Goal: Task Accomplishment & Management: Complete application form

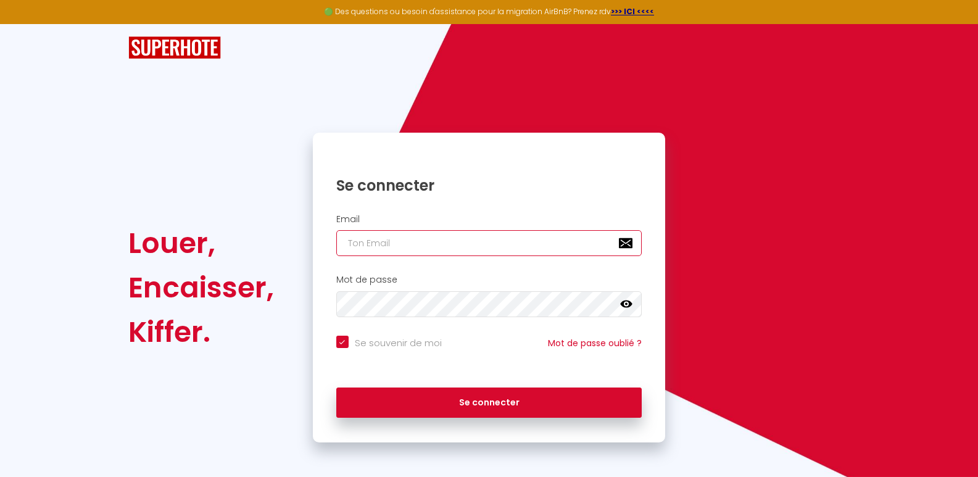
checkbox input "true"
click at [389, 239] on input "email" at bounding box center [489, 243] width 306 height 26
type input "[EMAIL_ADDRESS][DOMAIN_NAME]"
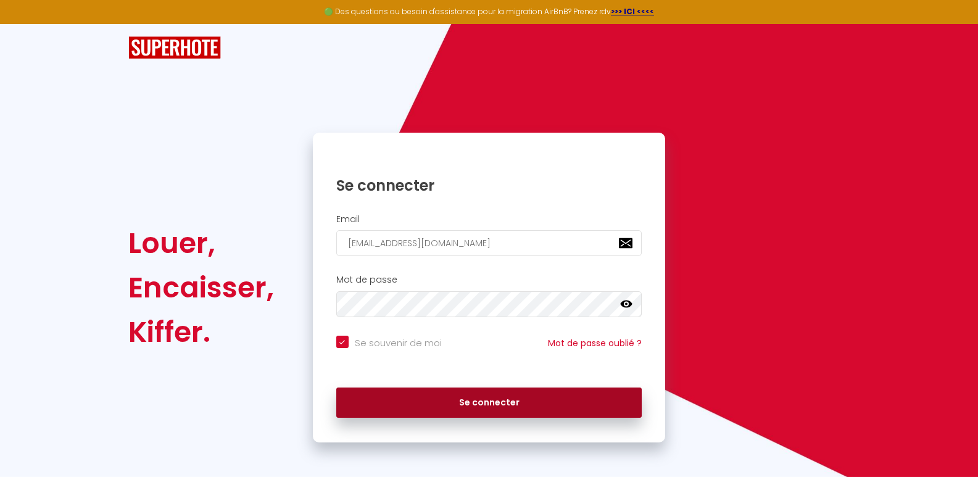
click at [466, 399] on button "Se connecter" at bounding box center [489, 402] width 306 height 31
checkbox input "true"
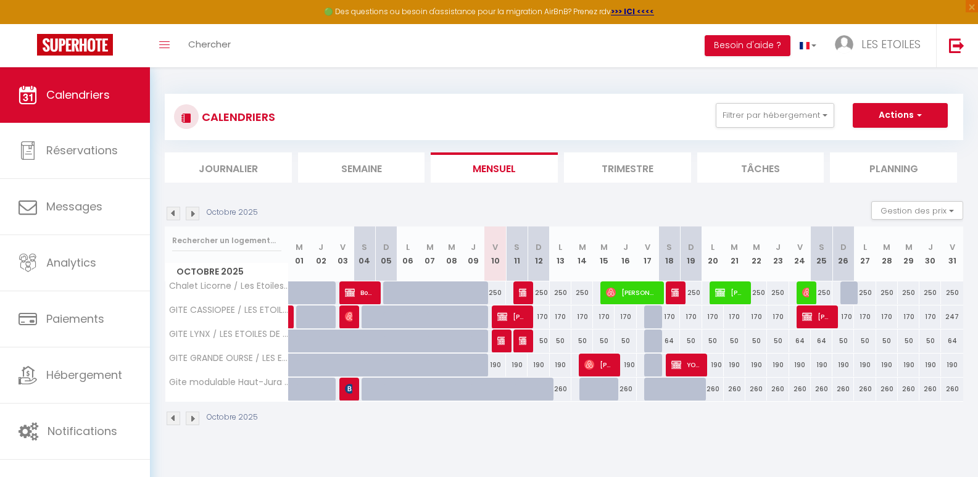
click at [618, 168] on li "Trimestre" at bounding box center [627, 167] width 127 height 30
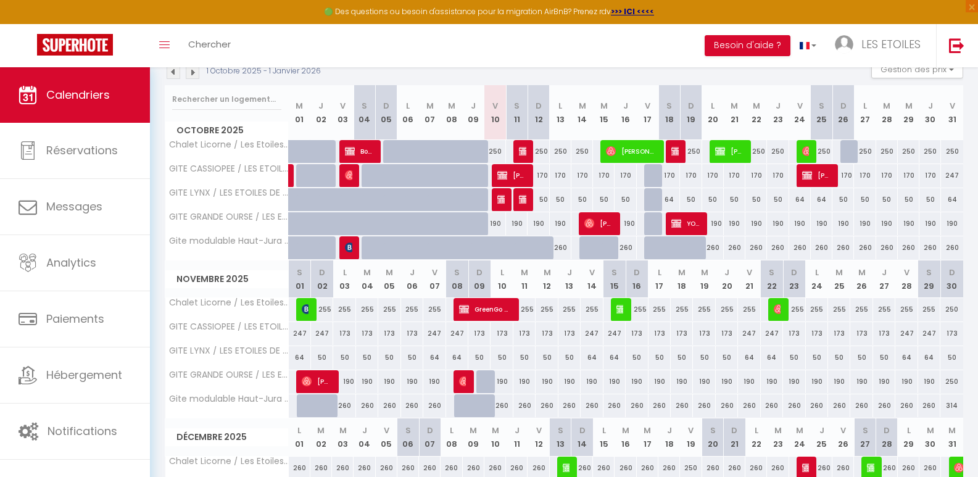
scroll to position [172, 0]
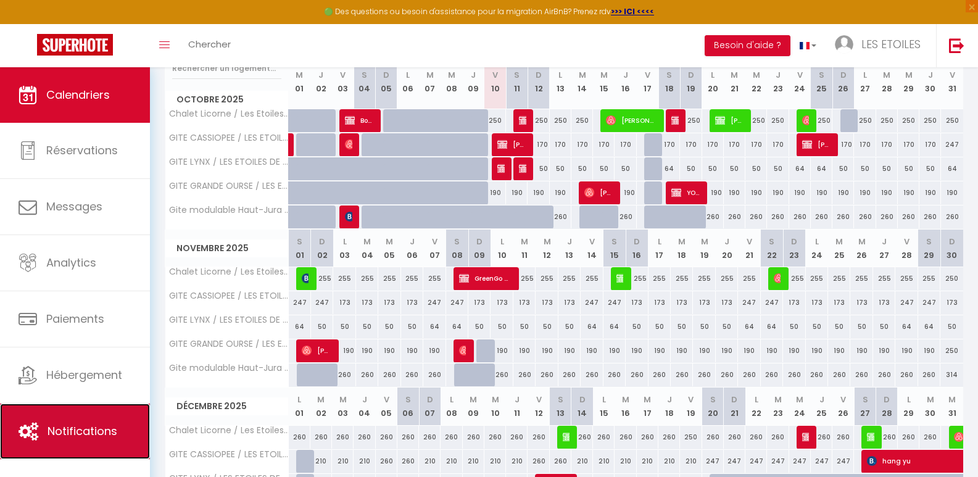
click at [79, 440] on link "Notifications" at bounding box center [75, 431] width 150 height 56
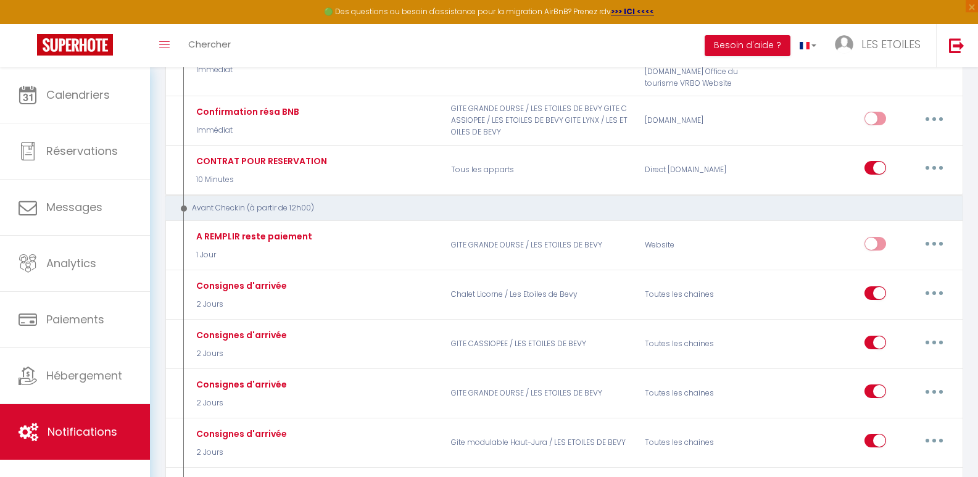
scroll to position [510, 0]
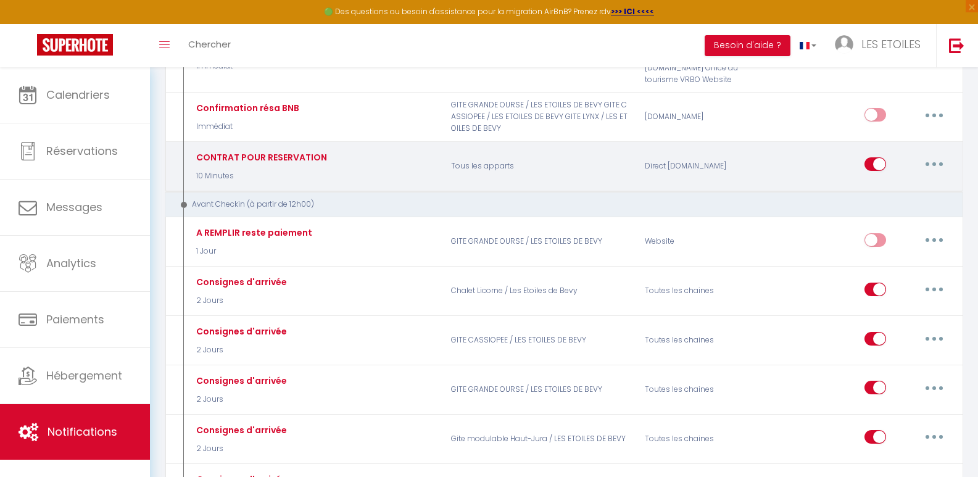
click at [942, 165] on button "button" at bounding box center [934, 164] width 35 height 20
click at [875, 163] on input "checkbox" at bounding box center [875, 166] width 22 height 19
checkbox input "false"
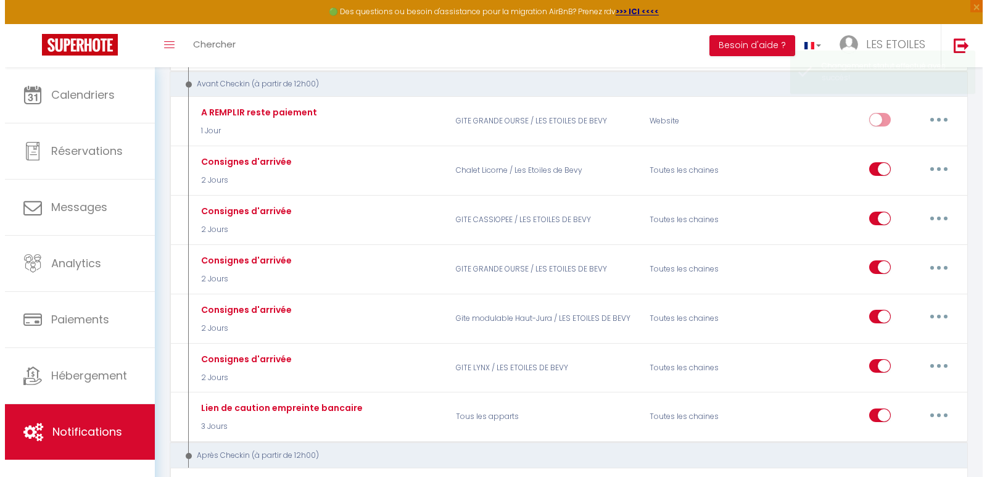
scroll to position [649, 0]
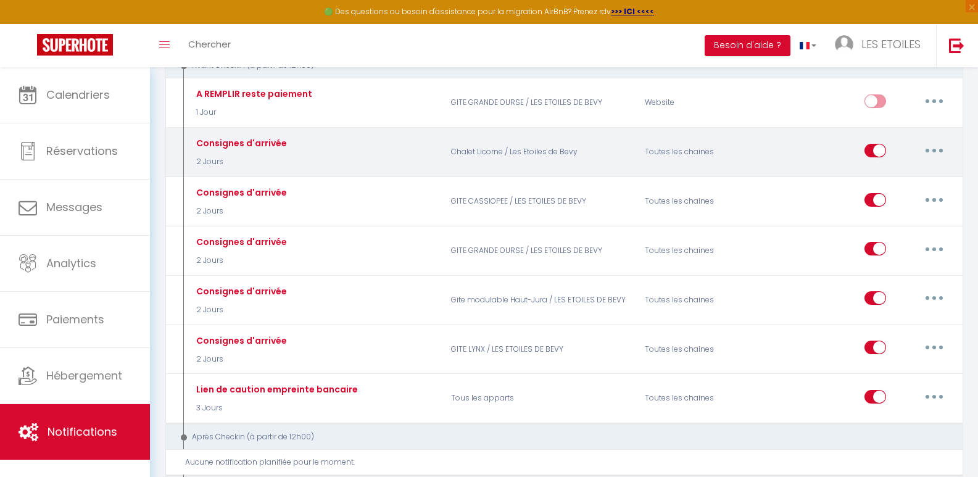
click at [928, 153] on button "button" at bounding box center [934, 151] width 35 height 20
click at [881, 174] on link "Editer" at bounding box center [901, 178] width 91 height 21
type input "Consignes d'arrivée"
select select "2 Jours"
select select
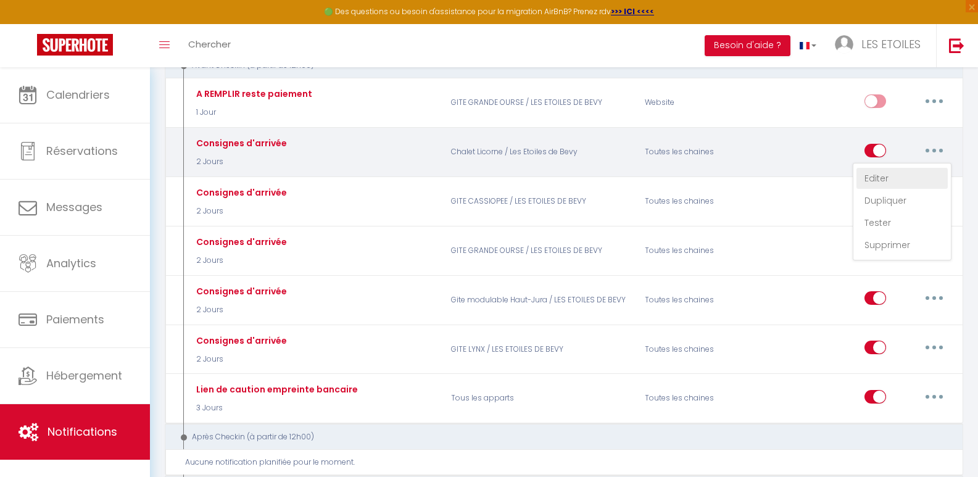
checkbox input "false"
radio input "true"
type input "Votre arrivée"
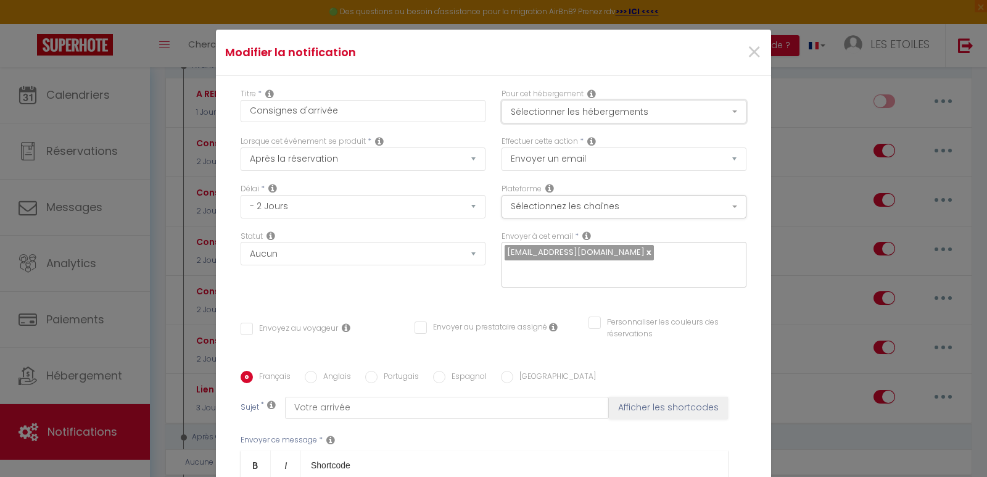
click at [644, 112] on button "Sélectionner les hébergements" at bounding box center [623, 111] width 245 height 23
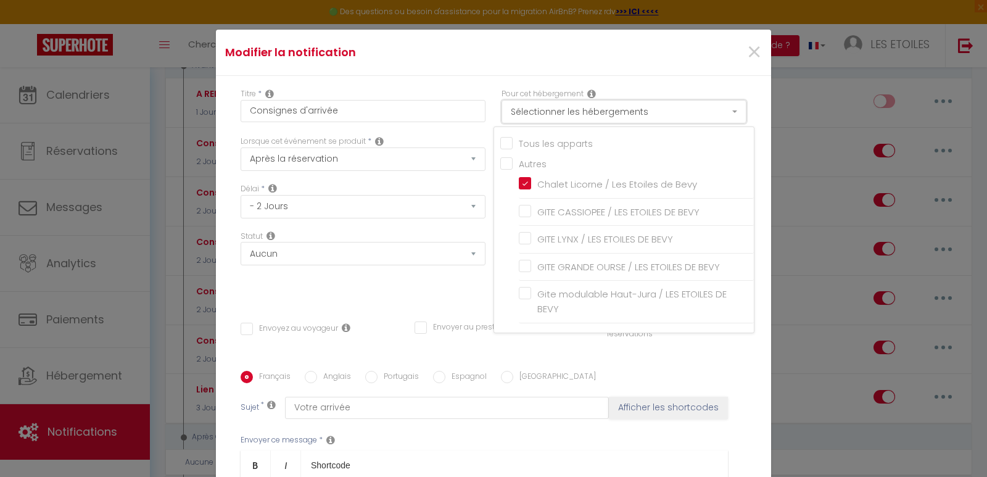
click at [644, 112] on button "Sélectionner les hébergements" at bounding box center [623, 111] width 245 height 23
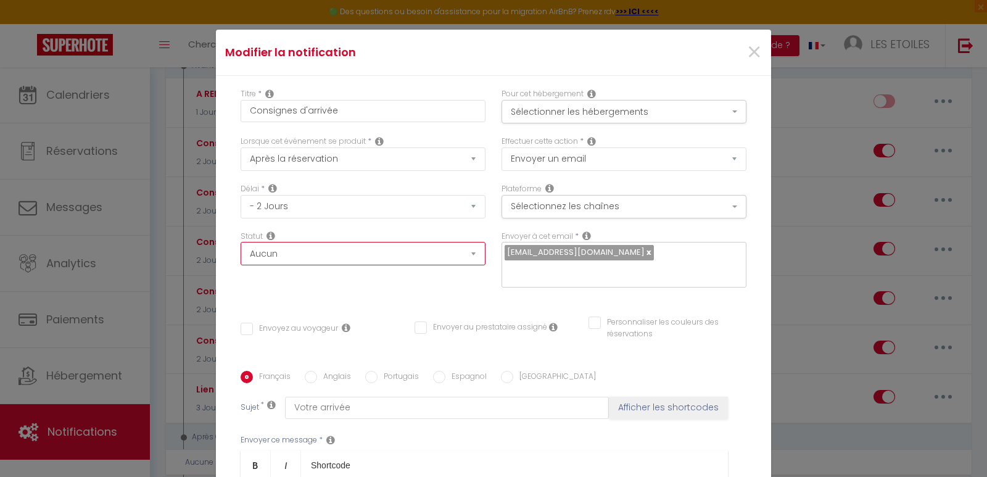
click at [389, 250] on select "Aucun Si la réservation est payée Si réservation non payée Si la caution a été …" at bounding box center [363, 253] width 245 height 23
click at [395, 281] on div "Statut Aucun Si la réservation est payée Si réservation non payée Si la caution…" at bounding box center [363, 266] width 261 height 70
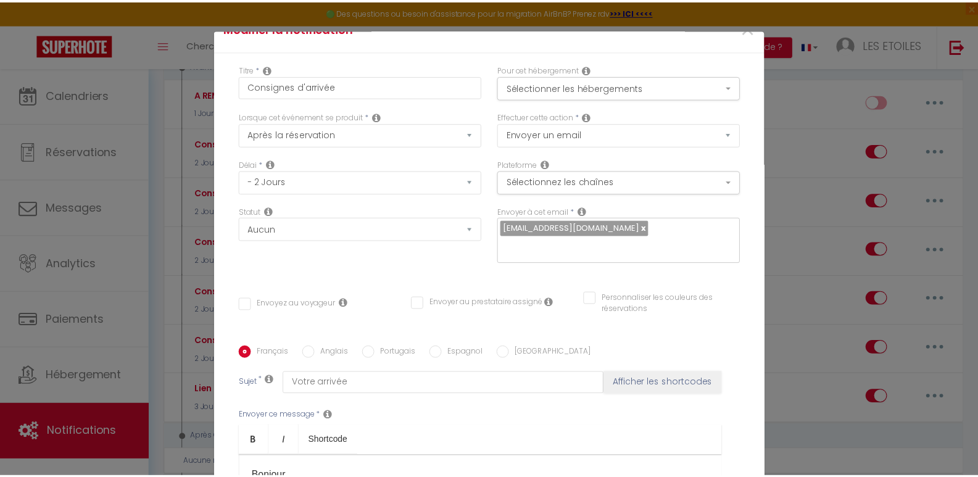
scroll to position [0, 0]
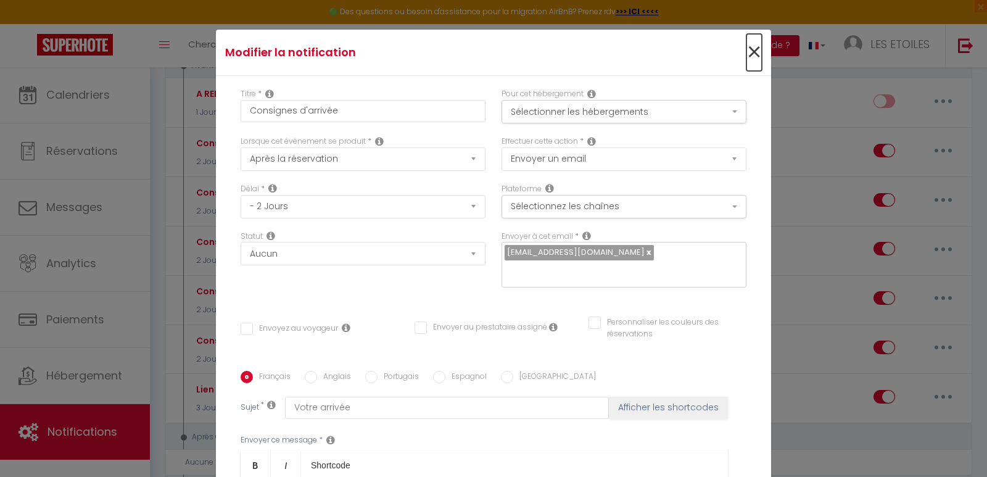
click at [746, 53] on span "×" at bounding box center [753, 52] width 15 height 37
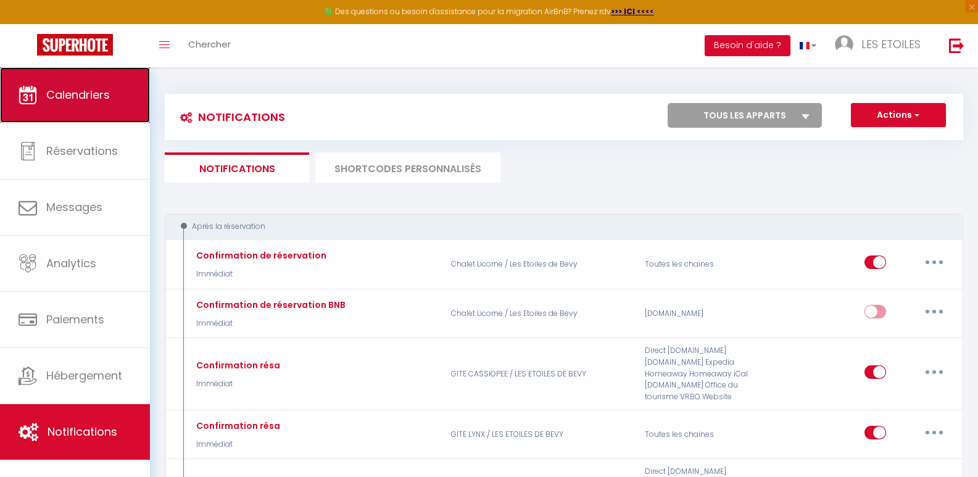
click at [73, 110] on link "Calendriers" at bounding box center [75, 95] width 150 height 56
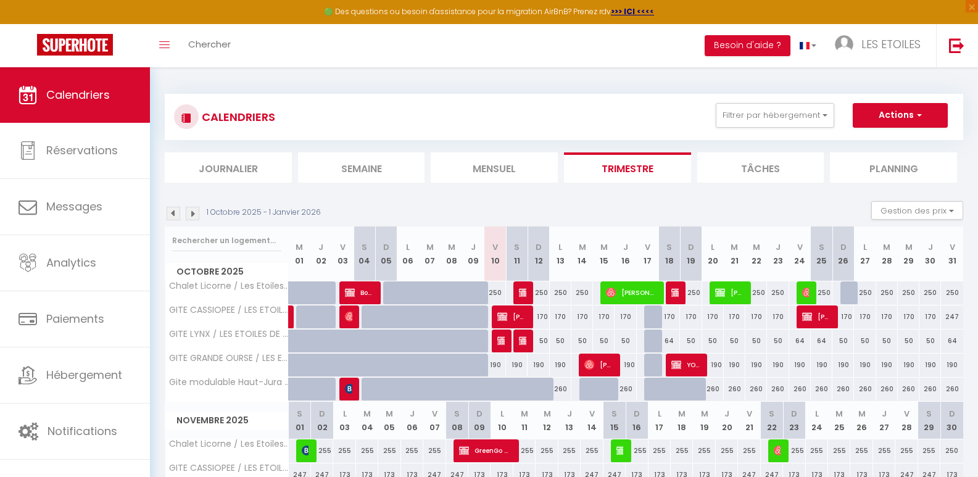
click at [765, 168] on li "Tâches" at bounding box center [760, 167] width 127 height 30
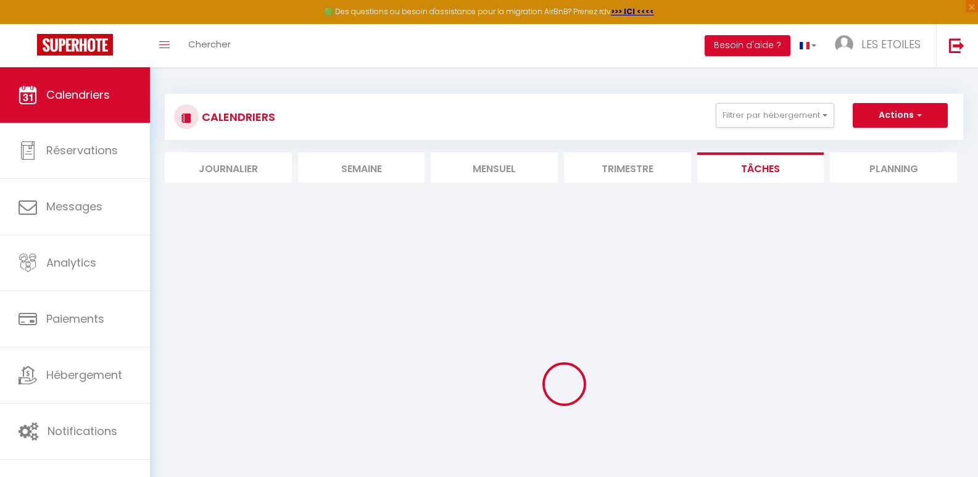
select select
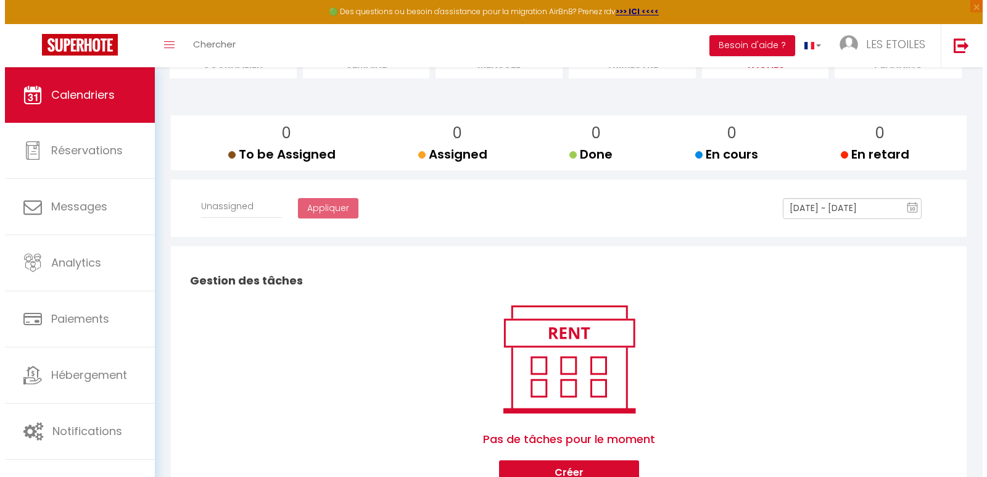
scroll to position [158, 0]
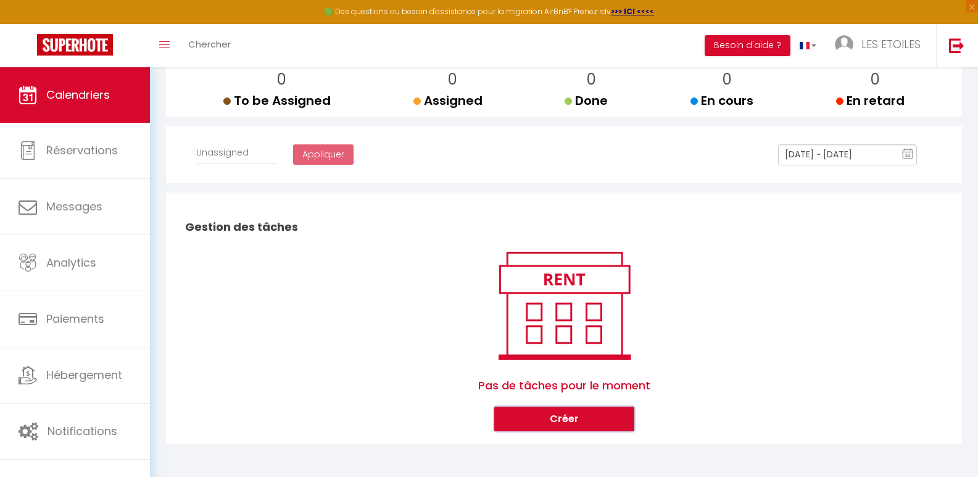
click at [552, 422] on button "Créer" at bounding box center [564, 418] width 140 height 25
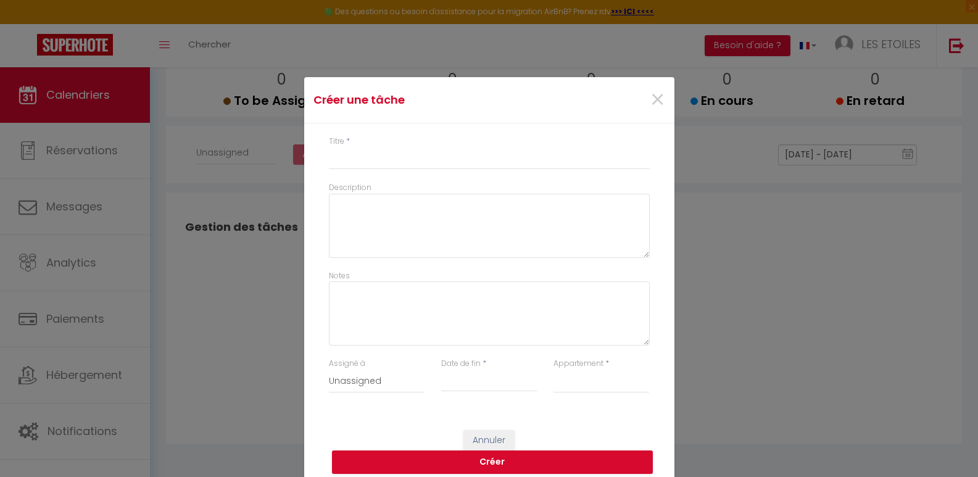
select select
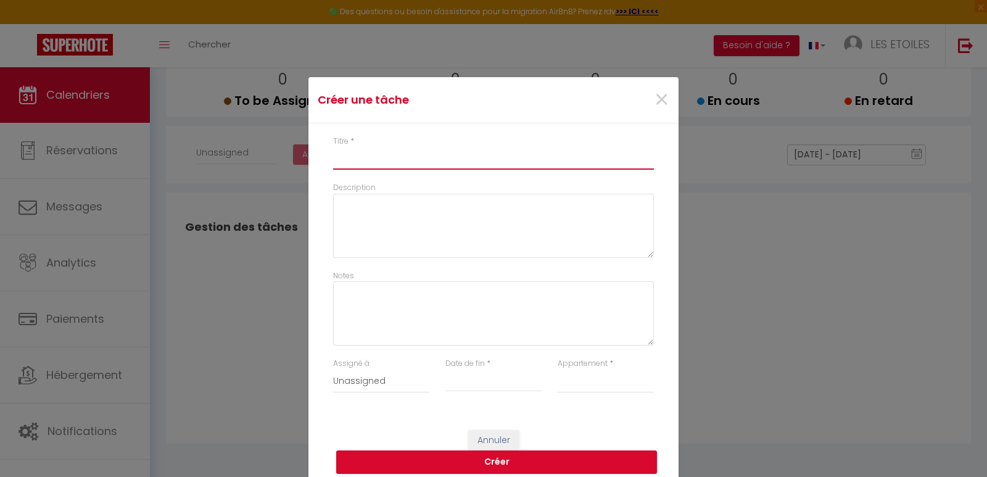
click at [377, 162] on input "Titre" at bounding box center [493, 158] width 321 height 22
type input "t"
select select
type input "tO"
select select
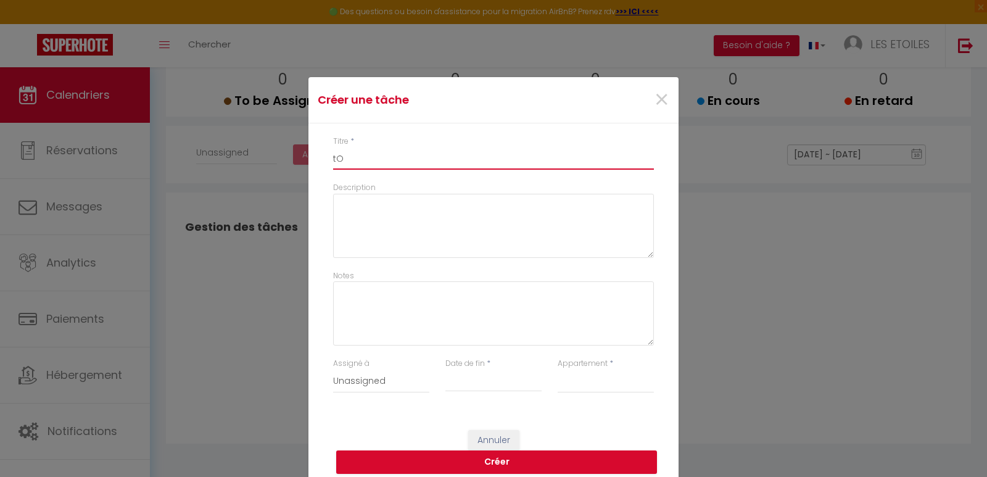
type input "tOI"
select select
type input "tOIL"
select select
type input "tOILE"
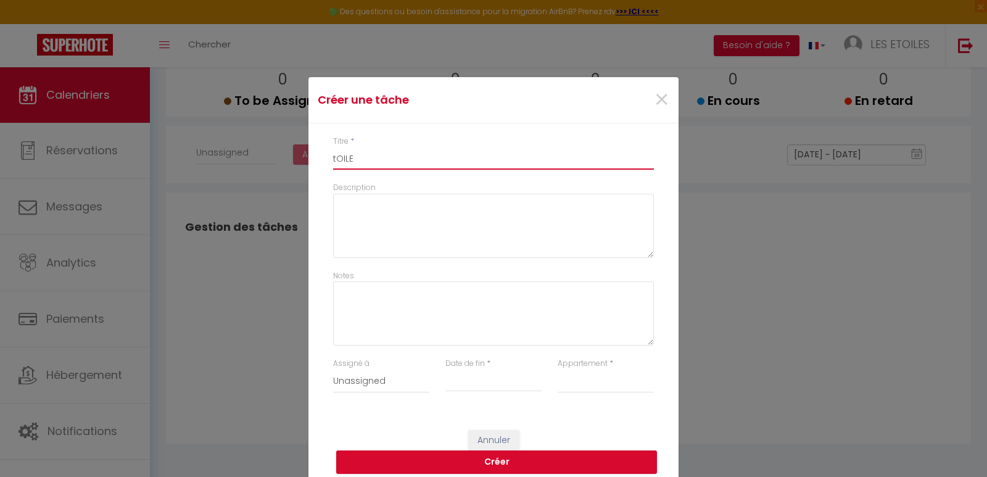
select select
type input "tOILES"
select select
type input "tOILES"
select select
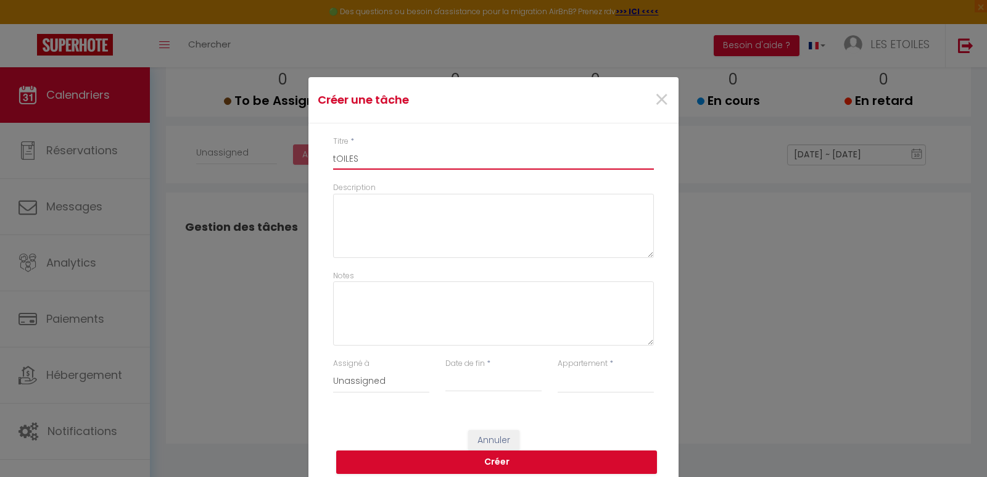
type input "tOILES D"
select select
type input "tOILES"
select select
type input "tOILES"
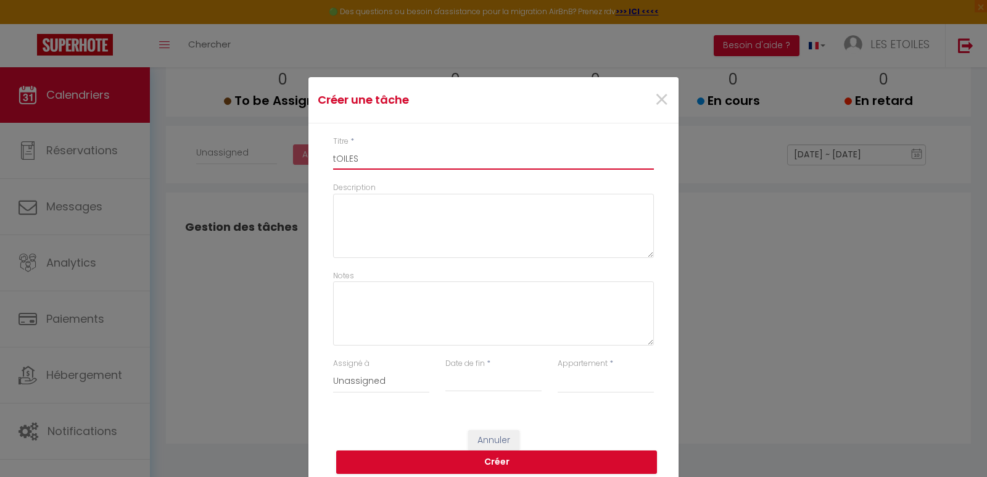
select select
type input "tOIL"
select select
type input "tO"
select select
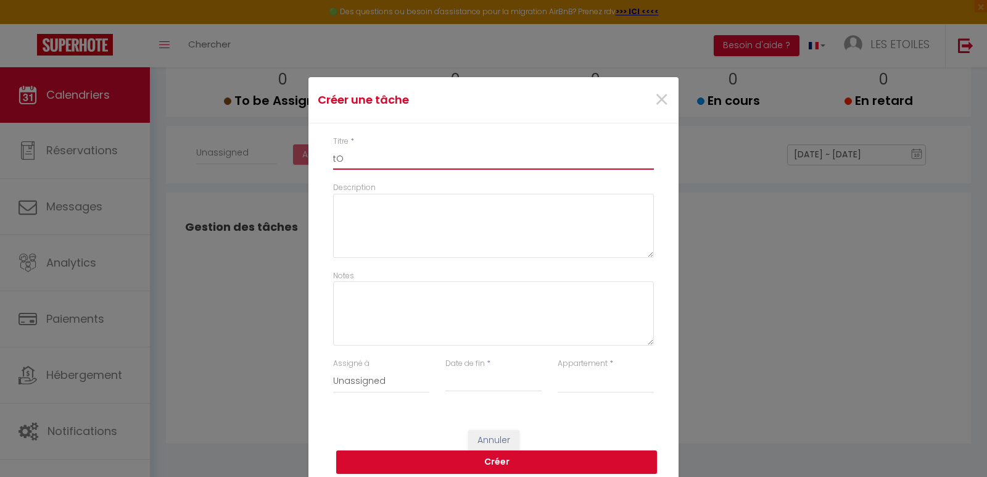
type input "t"
select select
type input "t"
select select
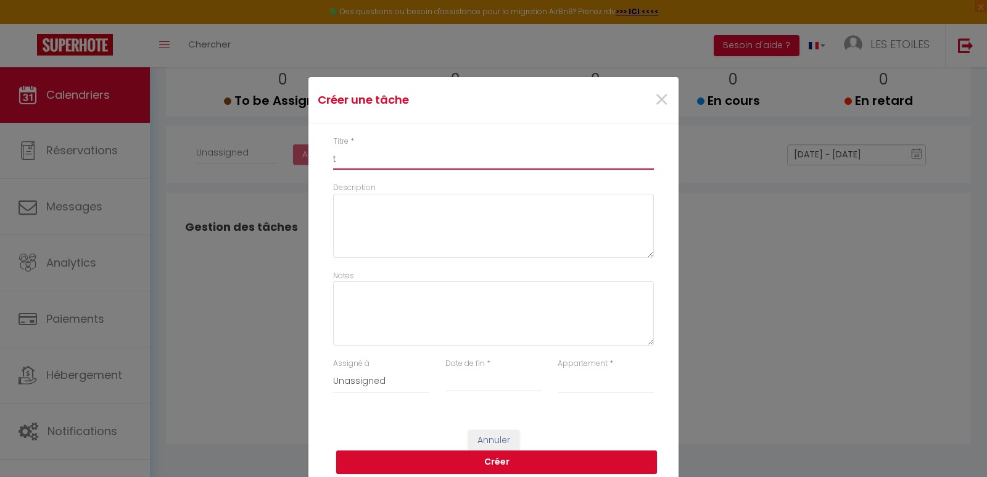
type input "to"
select select
type input "toi"
select select
type input "toil"
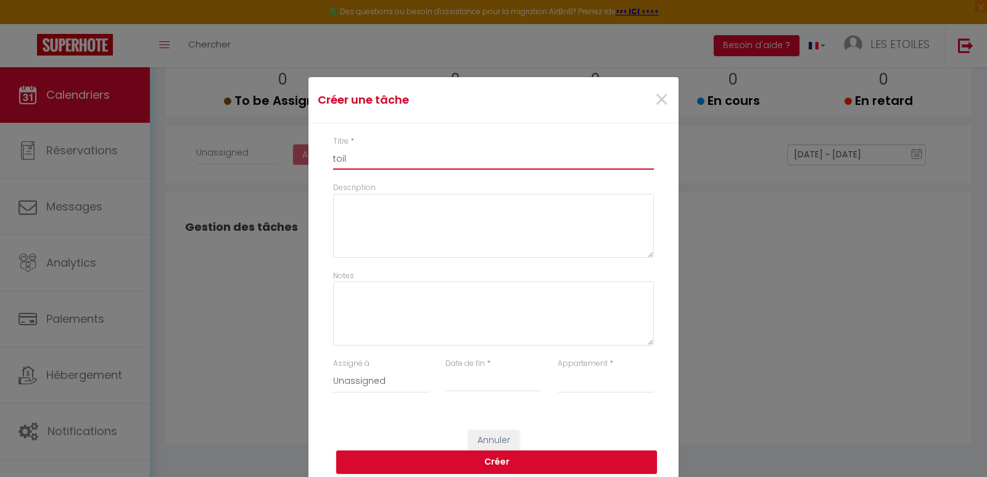
select select
type input "toile"
select select
type input "toiles"
select select
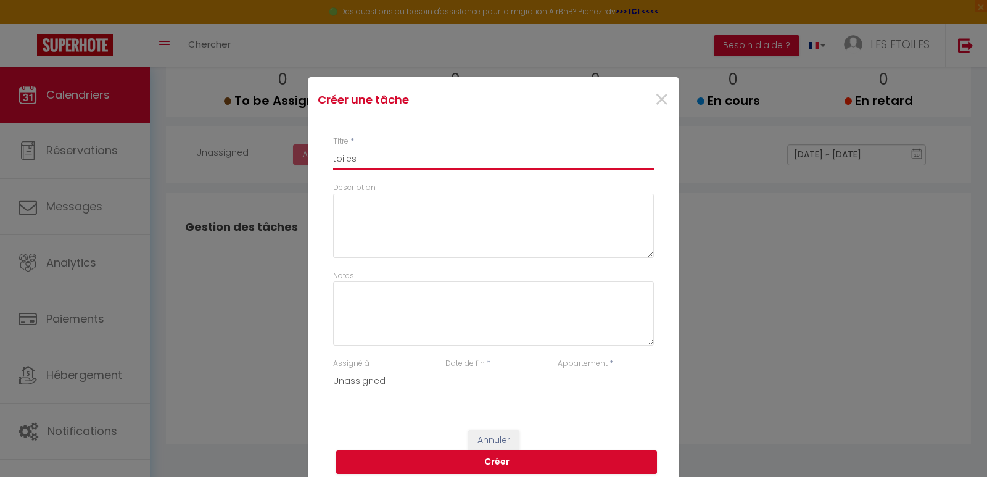
type input "toiles"
select select
type input "toiles a"
select select
type input "toiles ar"
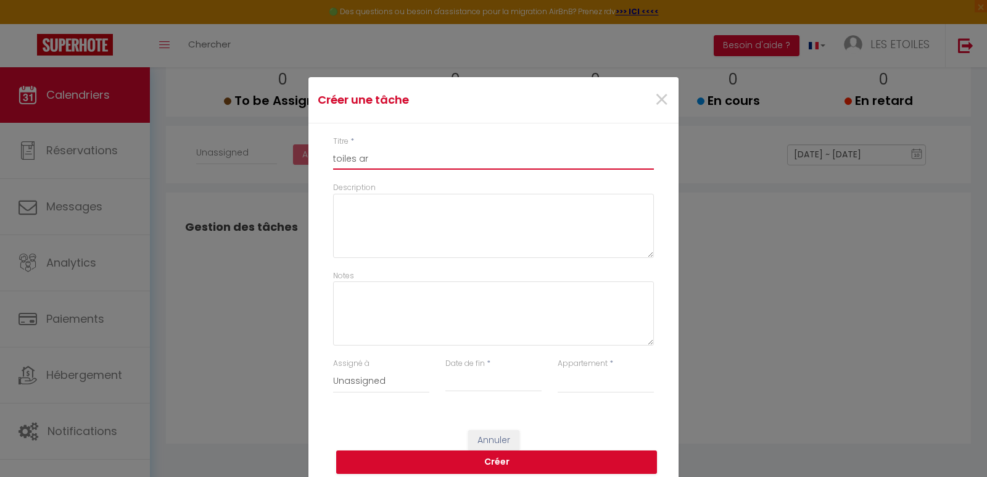
select select
type input "toiles ara"
select select
type input "toiles arai"
select select
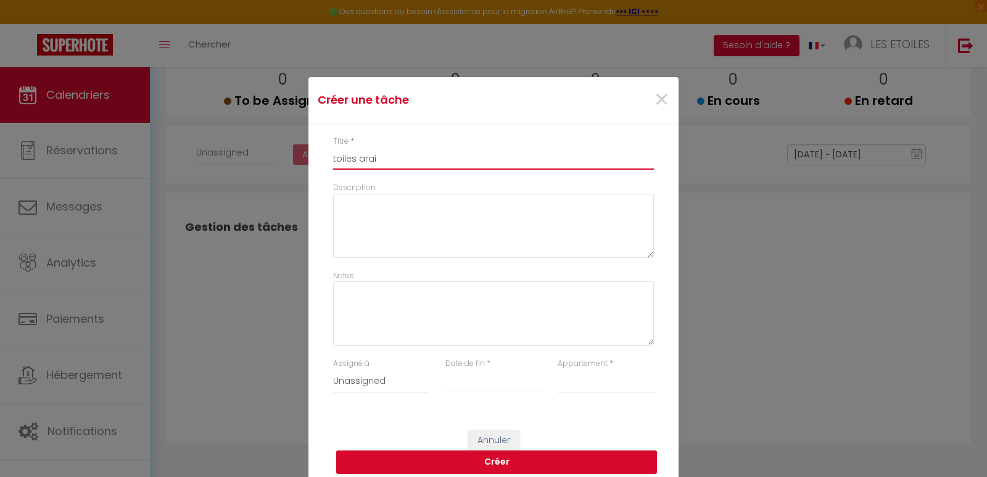
type input "toiles arain"
select select
type input "toiles arai"
select select
type input "toiles araig"
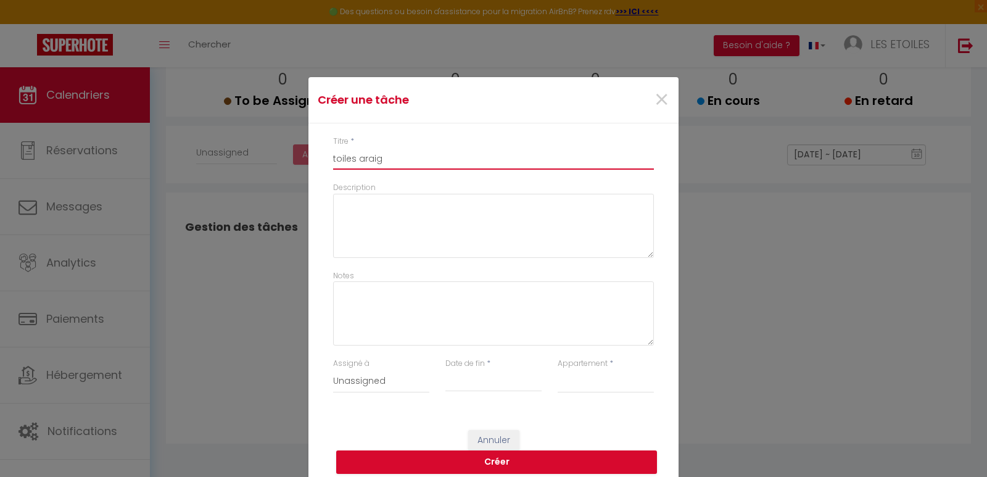
select select
type input "toiles araign"
select select
type input "toiles araigné"
select select
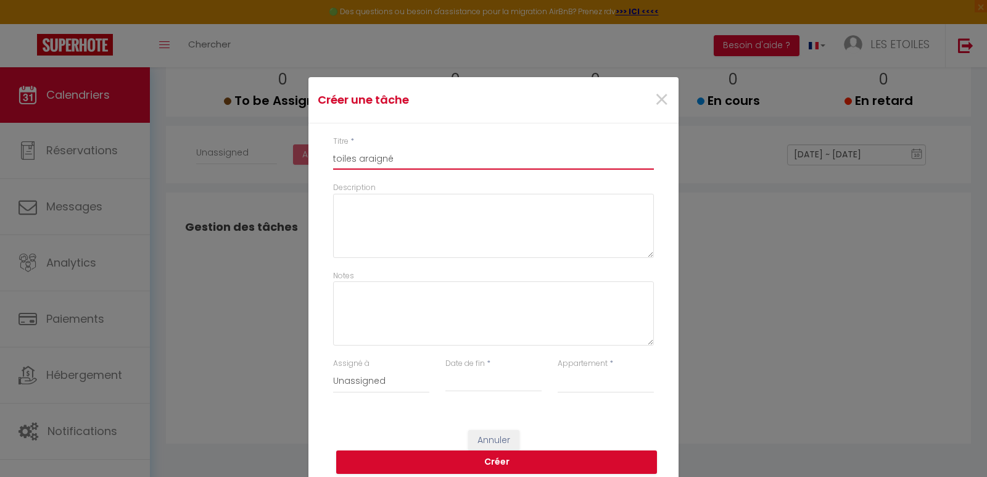
type input "toiles araignée"
select select
type input "toiles araignées"
select select
type input "toiles araignées"
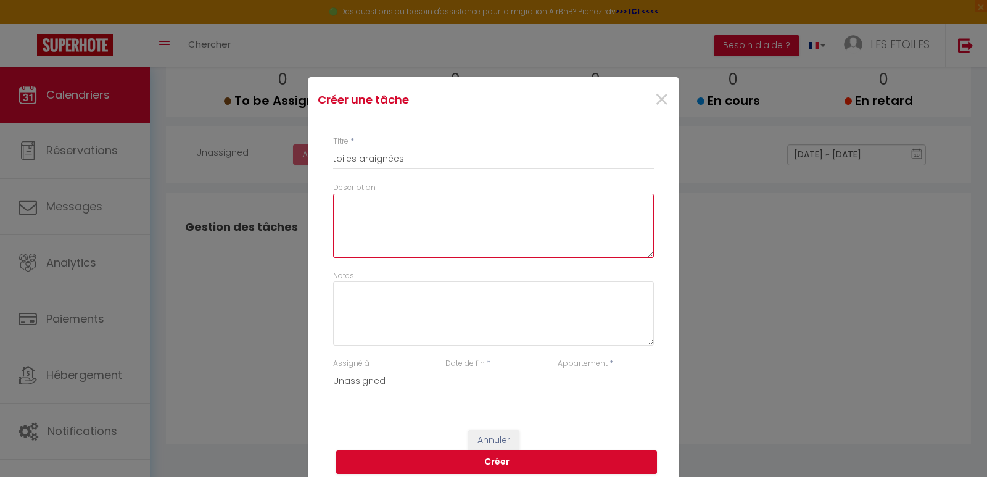
click at [357, 220] on textarea "Description" at bounding box center [493, 226] width 321 height 64
type textarea "f"
select select
type textarea "fa"
select select
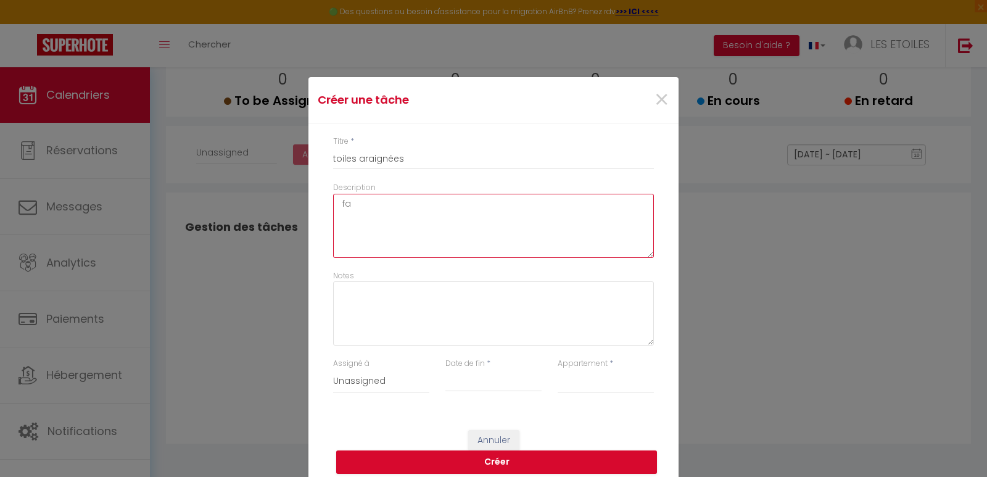
type textarea "fai"
select select
type textarea "fair"
select select
type textarea "faire"
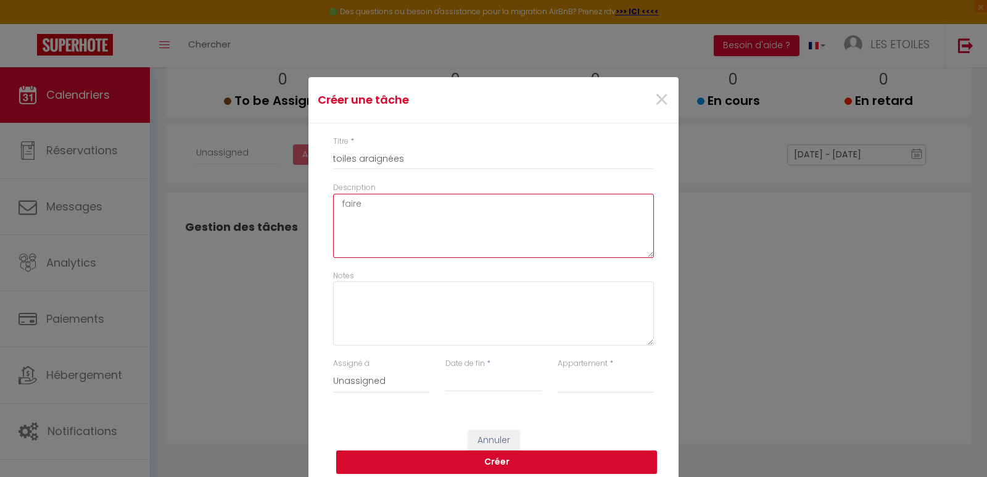
select select
type textarea "faire"
select select
type textarea "faire t"
select select
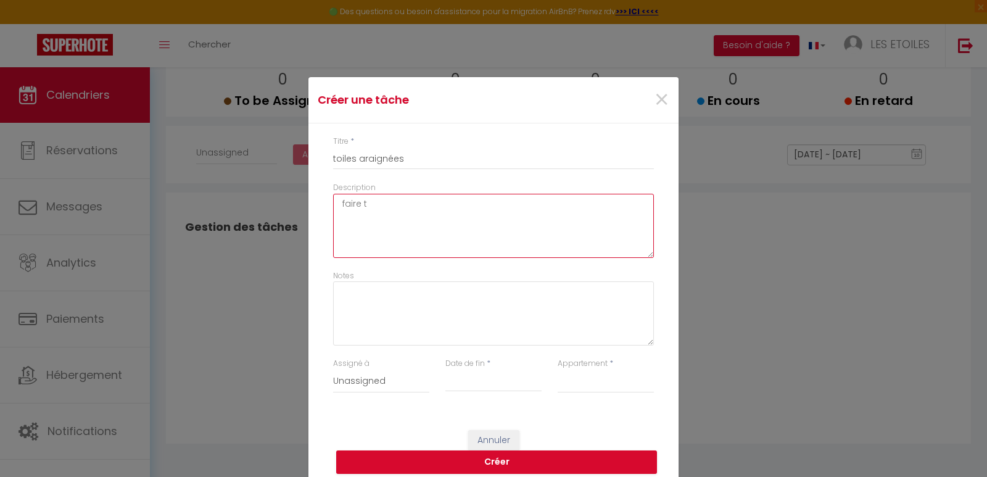
type textarea "faire to"
select select
type textarea "faire toi"
select select
type textarea "faire toil"
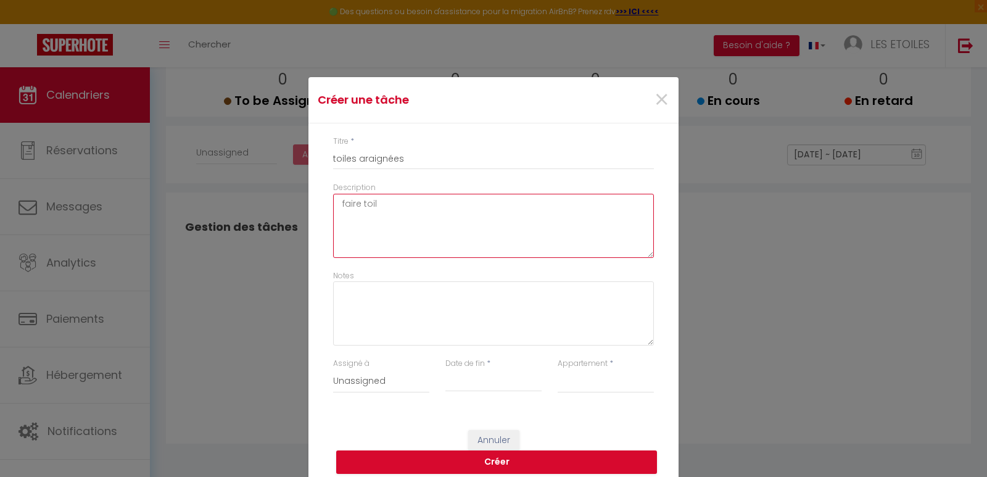
select select
type textarea "faire toile"
select select
type textarea "faire toiles"
select select
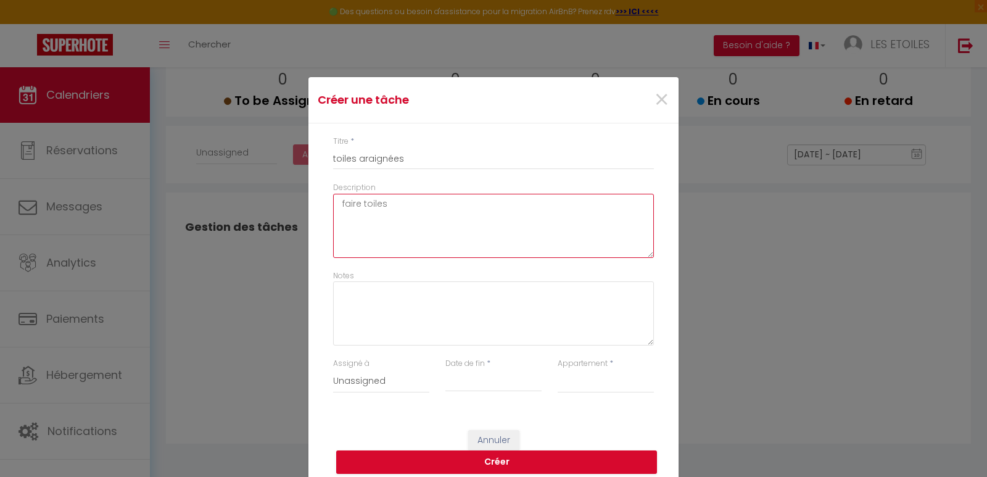
type textarea "faire toiles"
select select
type textarea "faire toiles d"
select select
type textarea "faire toiles d'"
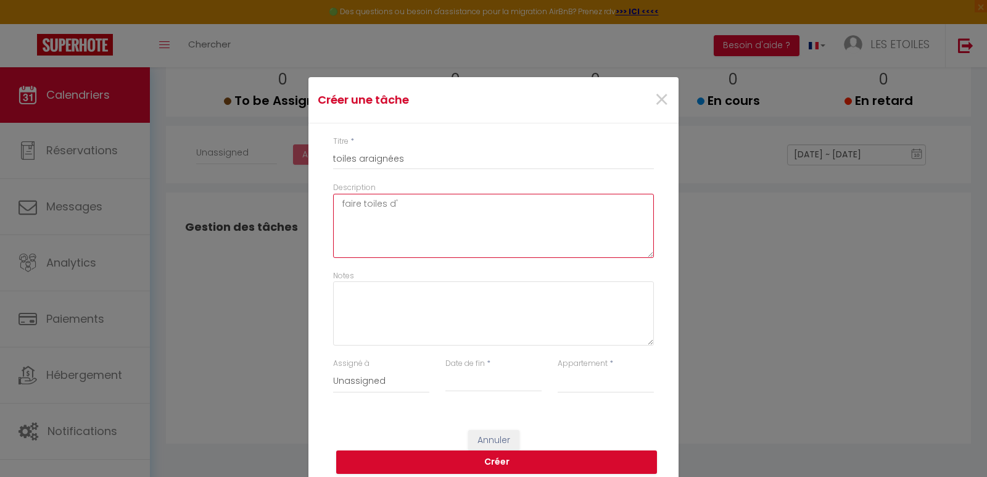
select select
type textarea "faire toiles d'a"
select select
type textarea "faire toiles d'ar"
select select
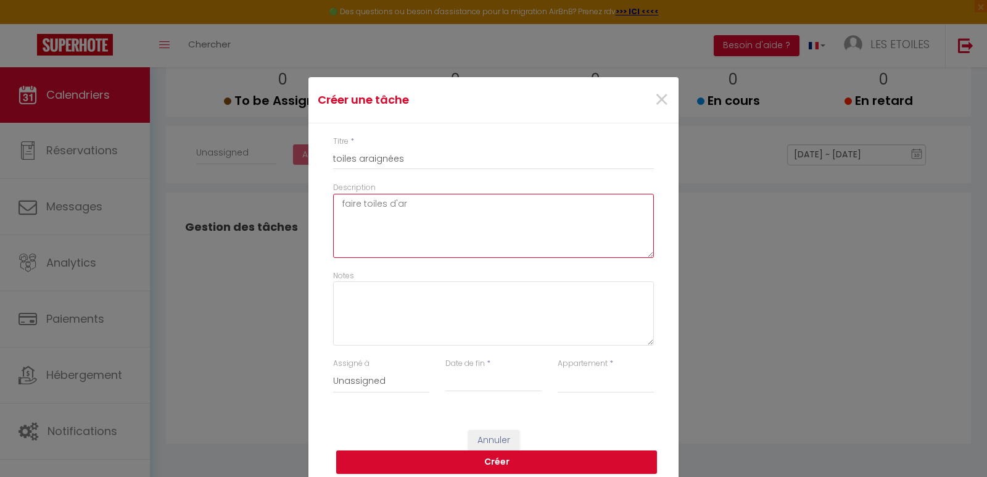
type textarea "faire toiles d'ara"
select select
type textarea "faire toiles d'arai"
select select
type textarea "faire toiles d'araig"
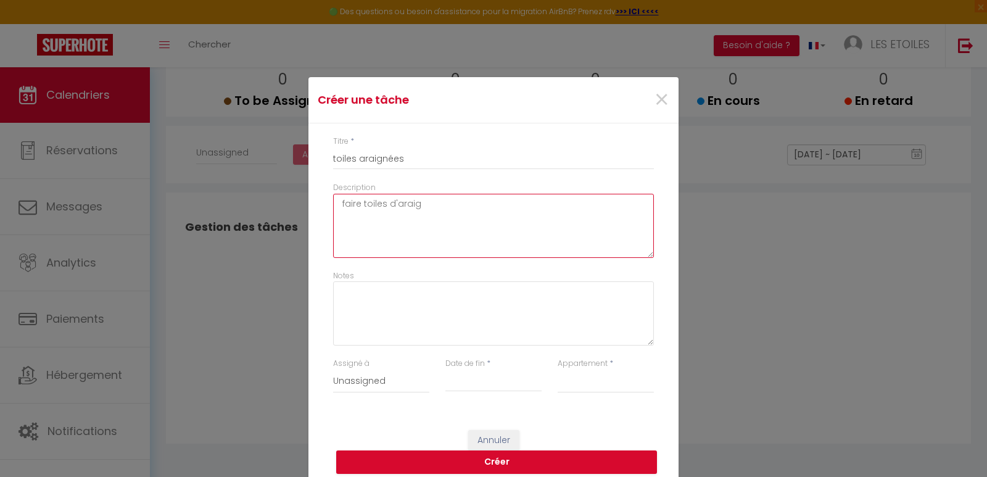
select select
type textarea "faire toiles d'araign"
select select
type textarea "faire toiles d'araigné"
select select
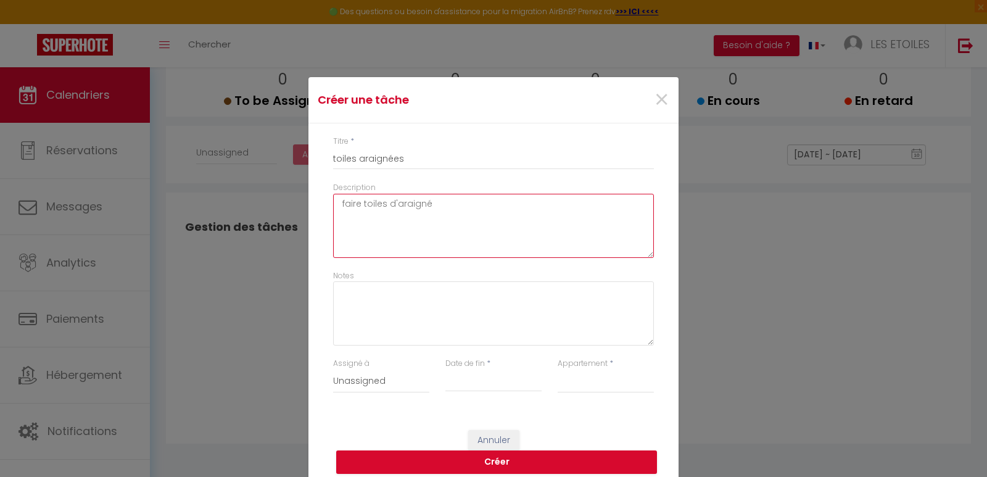
type textarea "faire toiles d'araignée"
select select
type textarea "faire toiles d'araignées"
select select
type textarea "faire toiles d'araignées"
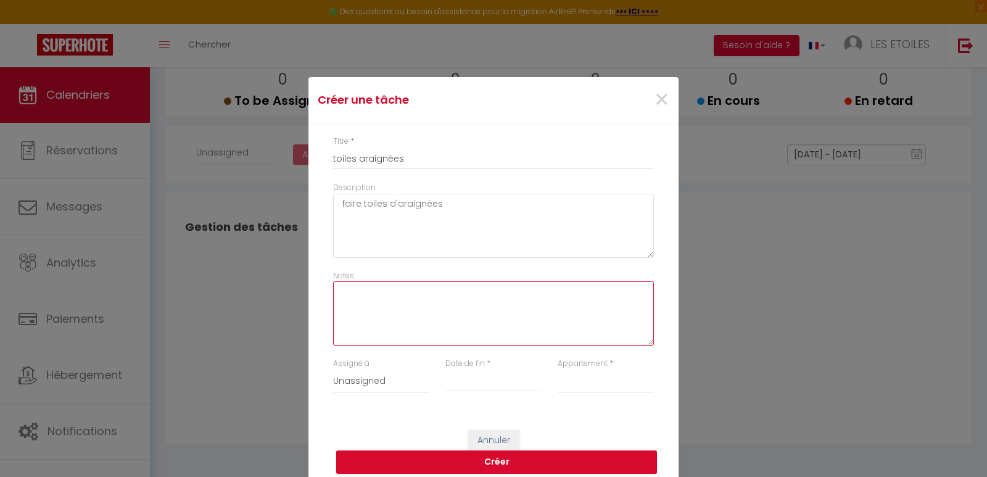
click at [360, 292] on textarea "Notes" at bounding box center [493, 313] width 321 height 64
click at [365, 381] on select "Unassigned" at bounding box center [381, 380] width 96 height 23
click at [463, 382] on input "Date de fin" at bounding box center [493, 382] width 96 height 16
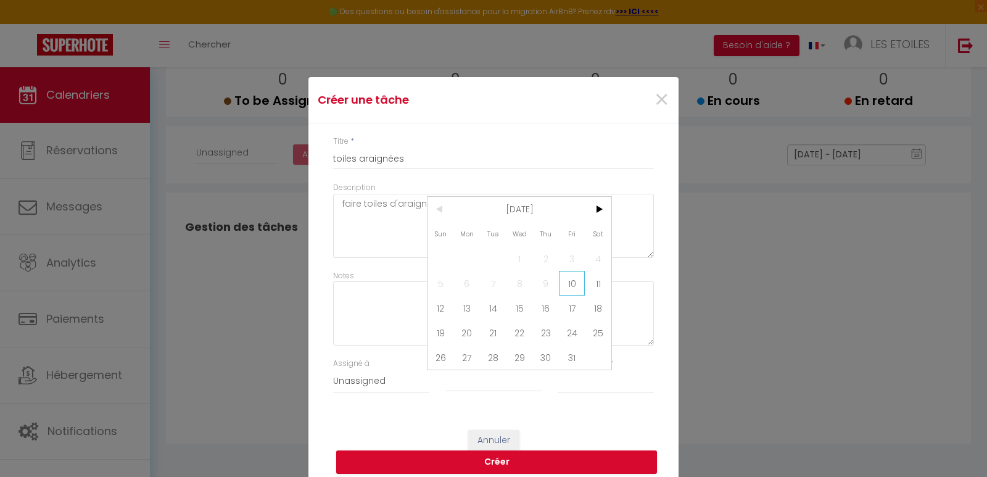
click at [569, 284] on span "10" at bounding box center [572, 283] width 27 height 25
type input "[DATE]"
select select
click at [518, 381] on input "[DATE]" at bounding box center [493, 382] width 96 height 16
click at [594, 280] on span "11" at bounding box center [598, 283] width 27 height 25
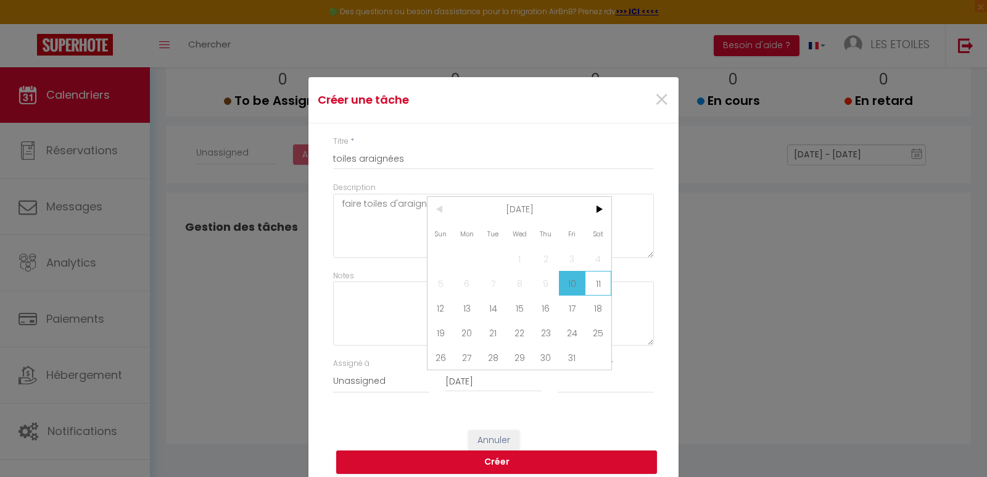
type input "[DATE]"
click at [580, 385] on select "Chalet Licorne / Les Etoiles de Bevy GITE CASSIOPEE / LES ETOILES DE BEVY GITE …" at bounding box center [606, 380] width 96 height 23
select select "46103"
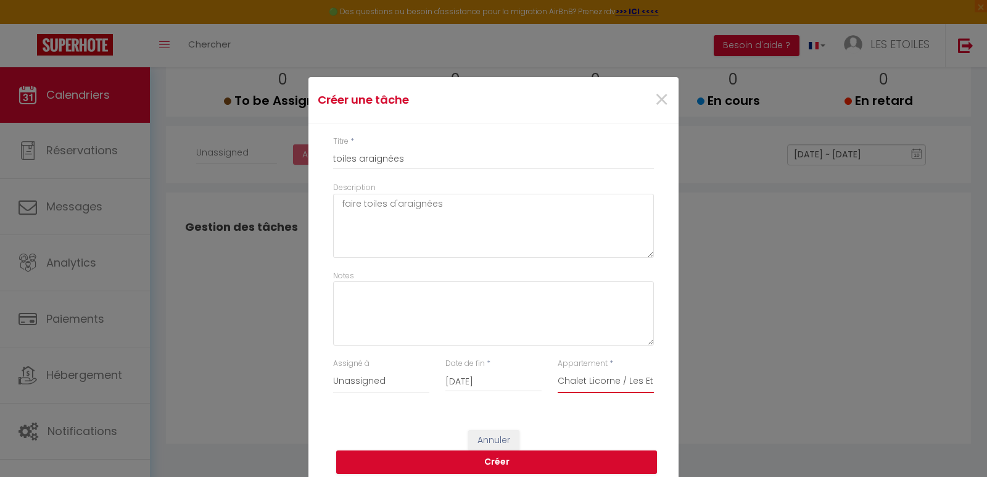
click at [558, 369] on select "Chalet Licorne / Les Etoiles de Bevy GITE CASSIOPEE / LES ETOILES DE BEVY GITE …" at bounding box center [606, 380] width 96 height 23
click at [511, 386] on input "[DATE]" at bounding box center [493, 382] width 96 height 16
click at [442, 307] on span "12" at bounding box center [440, 307] width 27 height 25
type input "[DATE]"
click at [477, 463] on button "Créer" at bounding box center [496, 461] width 321 height 23
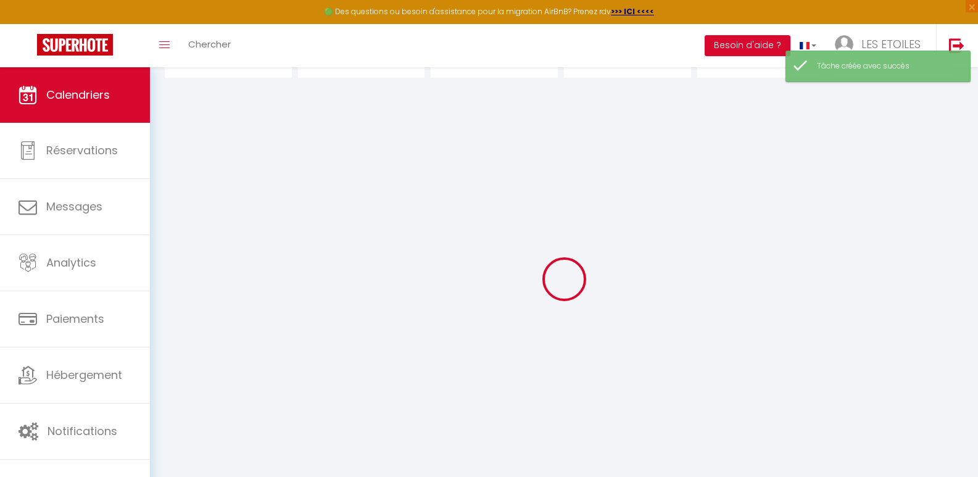
select select
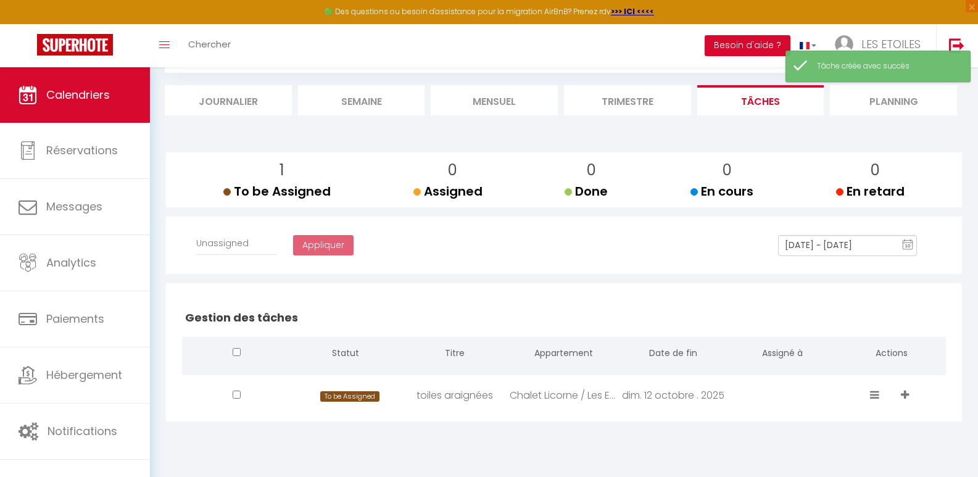
scroll to position [67, 0]
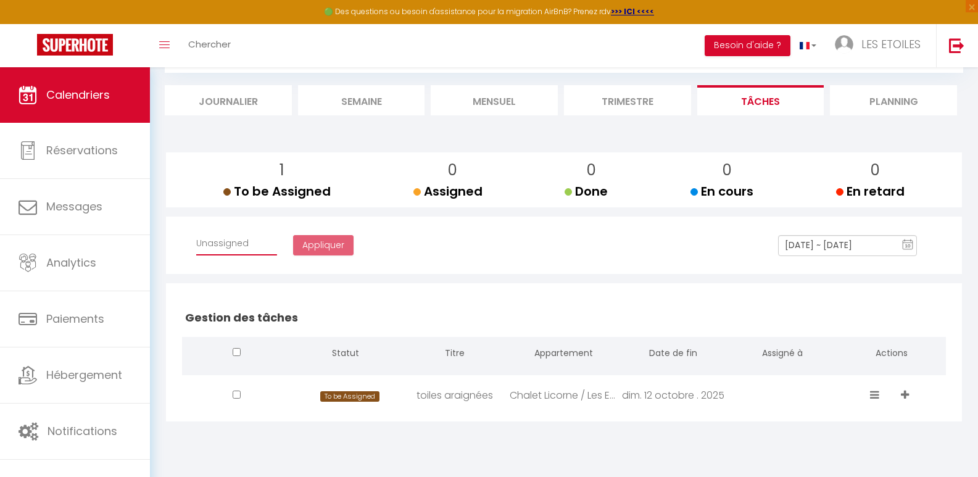
click at [220, 247] on select "Affecter à Unassigned" at bounding box center [236, 243] width 81 height 23
click at [437, 267] on div "Affecter à Unassigned Appliquer [DATE] ~ [DATE] 10 « ‹ » › [DATE] [PHONE_NUMBER…" at bounding box center [564, 250] width 776 height 36
